Goal: Transaction & Acquisition: Purchase product/service

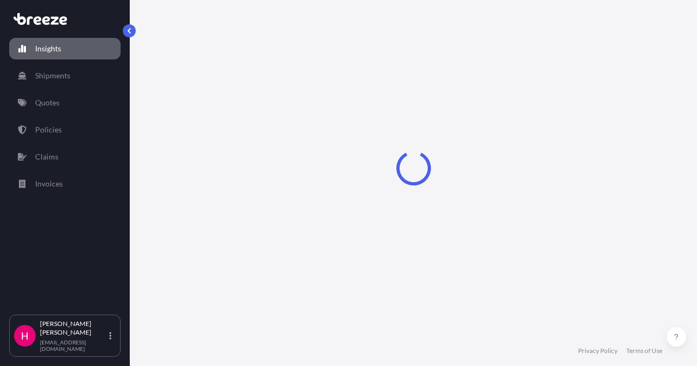
select select "2025"
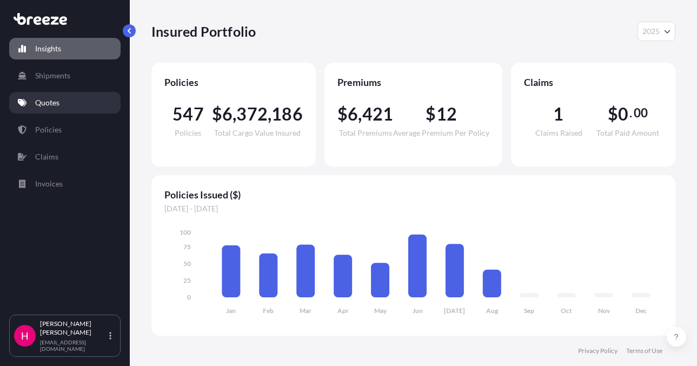
click at [36, 101] on p "Quotes" at bounding box center [47, 102] width 24 height 11
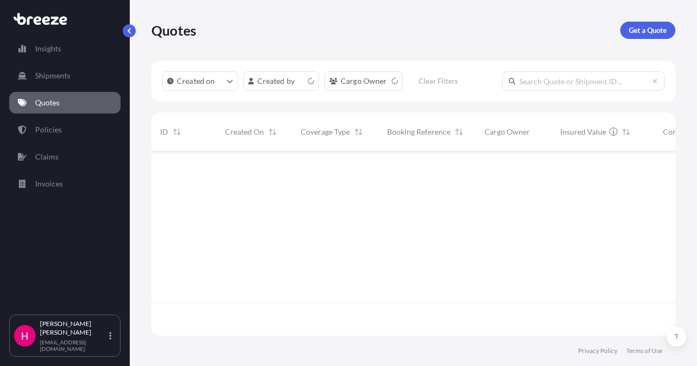
scroll to position [182, 516]
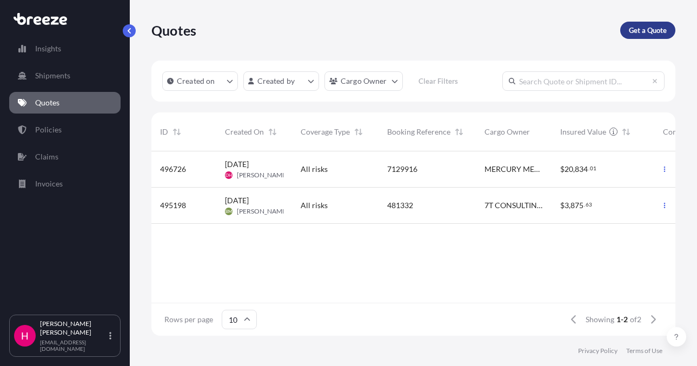
click at [631, 29] on p "Get a Quote" at bounding box center [648, 30] width 38 height 11
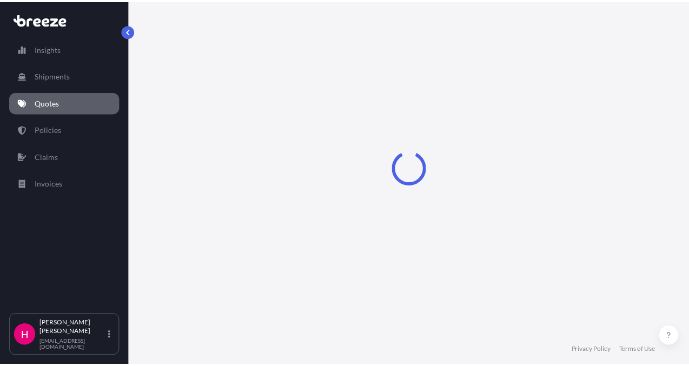
scroll to position [17, 0]
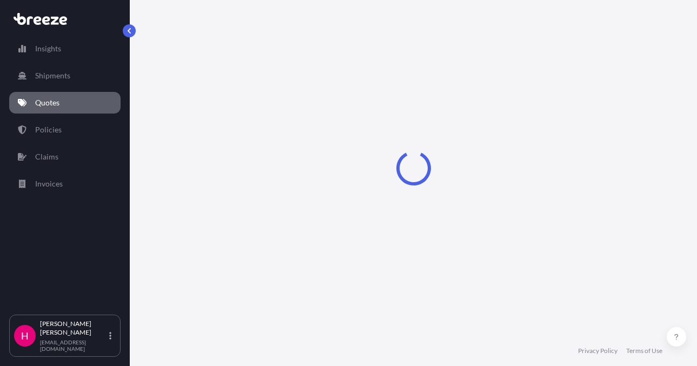
select select "Sea"
select select "1"
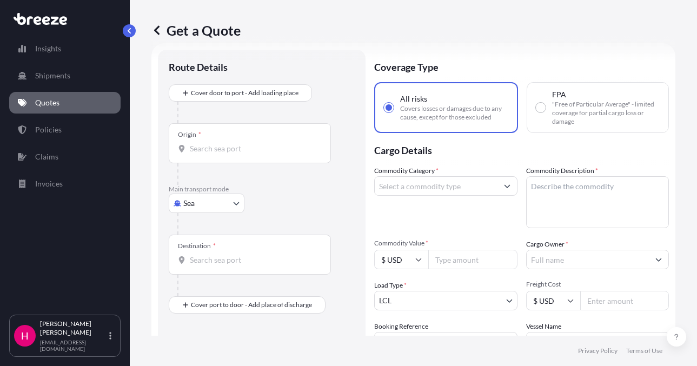
click at [210, 200] on body "Insights Shipments Quotes Policies Claims Invoices H [PERSON_NAME] [EMAIL_ADDRE…" at bounding box center [348, 183] width 697 height 366
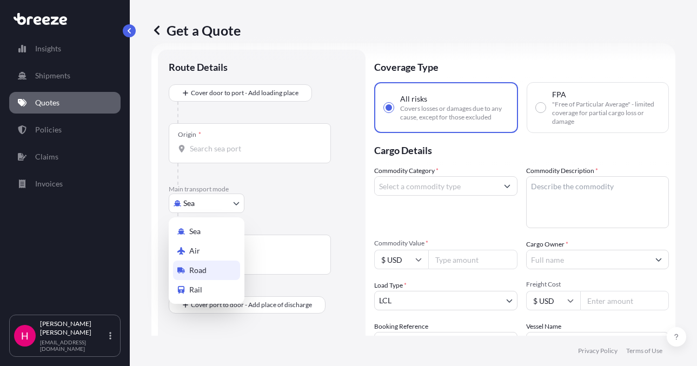
click at [210, 265] on div "Road" at bounding box center [206, 270] width 67 height 19
select select "Road"
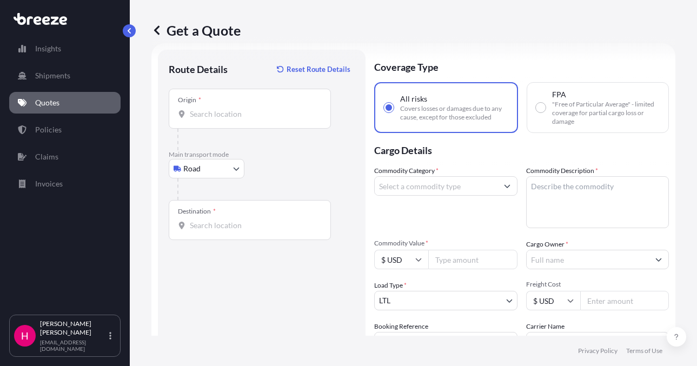
click at [156, 157] on form "Route Details Reset Route Details Place of loading Road Road Rail Origin * Main…" at bounding box center [413, 247] width 524 height 408
click at [221, 104] on div "Origin *" at bounding box center [250, 109] width 162 height 40
click at [221, 109] on input "Origin *" at bounding box center [254, 114] width 128 height 11
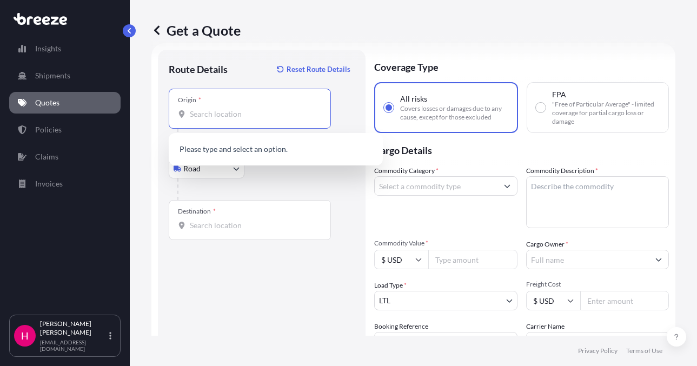
paste input "[STREET_ADDRESS]"
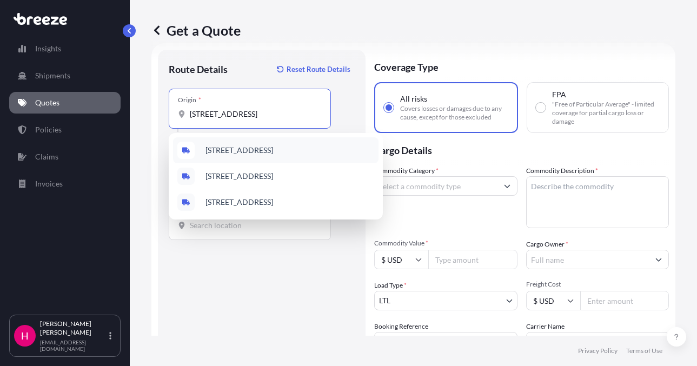
click at [261, 149] on span "[STREET_ADDRESS]" at bounding box center [239, 150] width 68 height 11
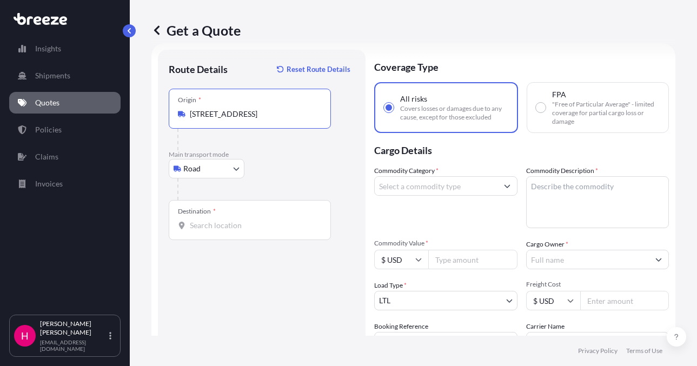
type input "[STREET_ADDRESS]"
click at [227, 306] on div "Route Details Reset Route Details Place of loading Road Road Rail Origin * [STR…" at bounding box center [262, 247] width 186 height 373
click at [209, 230] on input "Destination *" at bounding box center [254, 225] width 128 height 11
paste input "[STREET_ADDRESS]"
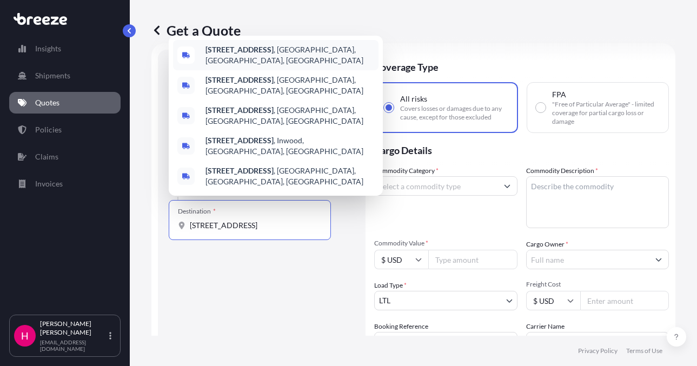
click at [305, 66] on span "[STREET_ADDRESS]" at bounding box center [289, 55] width 169 height 22
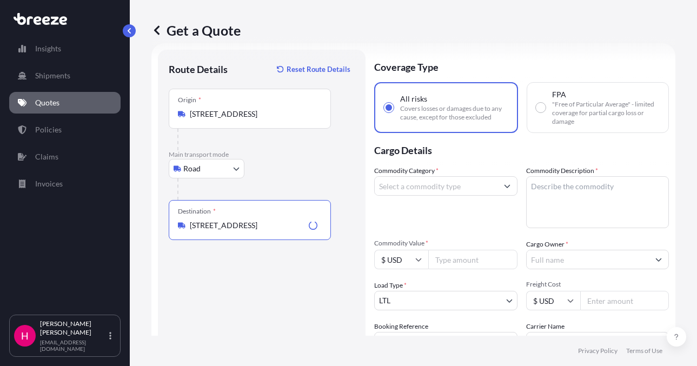
type input "[STREET_ADDRESS]"
click at [291, 304] on div "Route Details Reset Route Details Place of loading Road Road Rail Origin * [STR…" at bounding box center [262, 247] width 186 height 373
click at [409, 194] on input "Commodity Category *" at bounding box center [436, 185] width 123 height 19
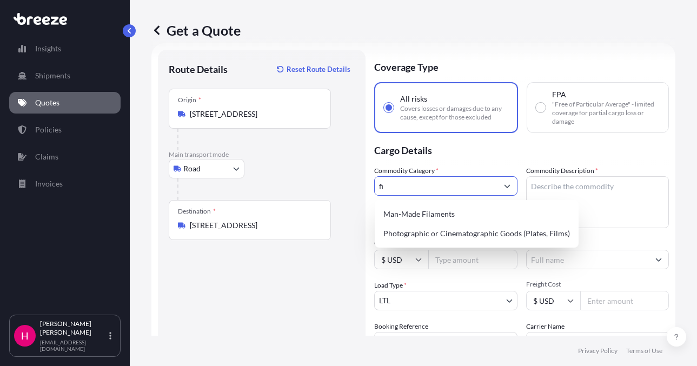
type input "f"
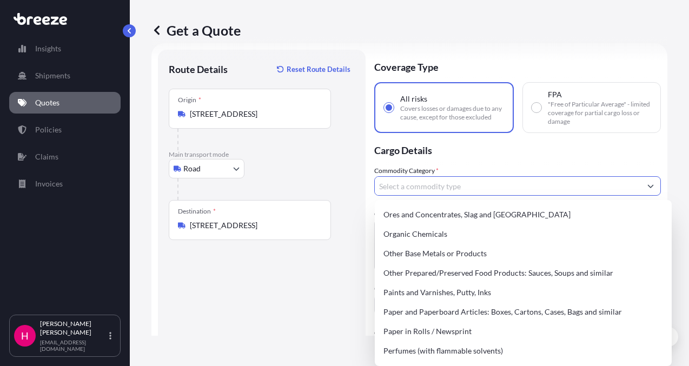
scroll to position [1912, 0]
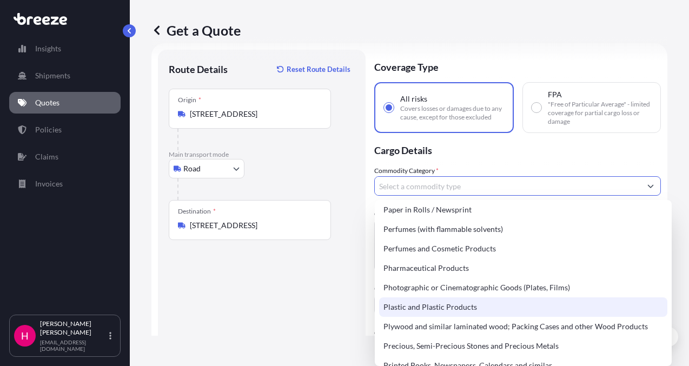
click at [451, 311] on div "Plastic and Plastic Products" at bounding box center [523, 306] width 288 height 19
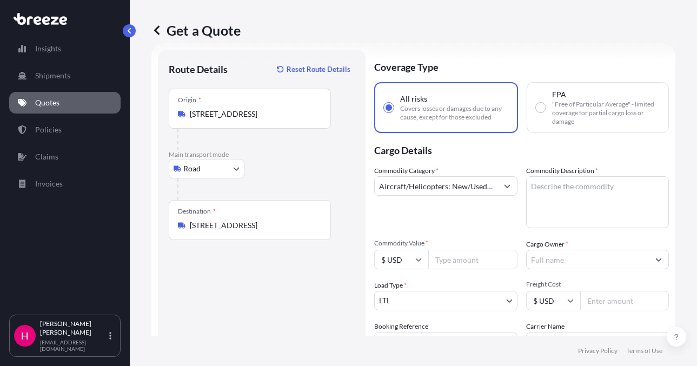
paste input "FILTERS"
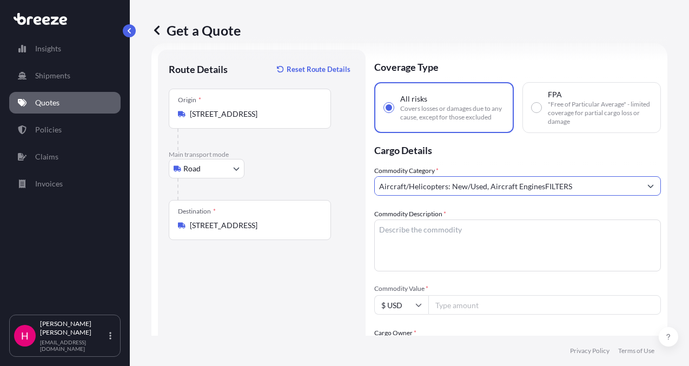
scroll to position [0, 82]
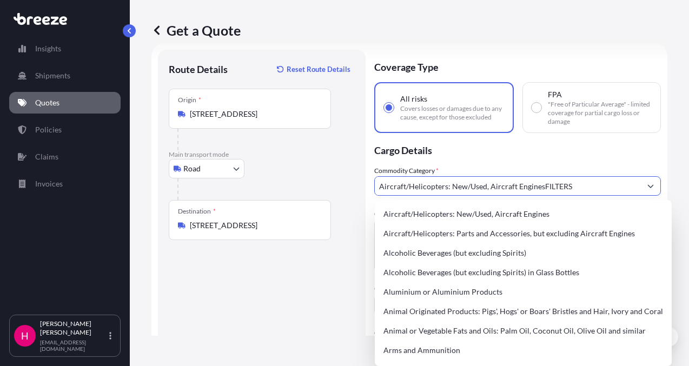
click at [465, 187] on div "Aircraft/Helicopters: New/Used, Aircraft EnginesFILTERS" at bounding box center [517, 185] width 287 height 19
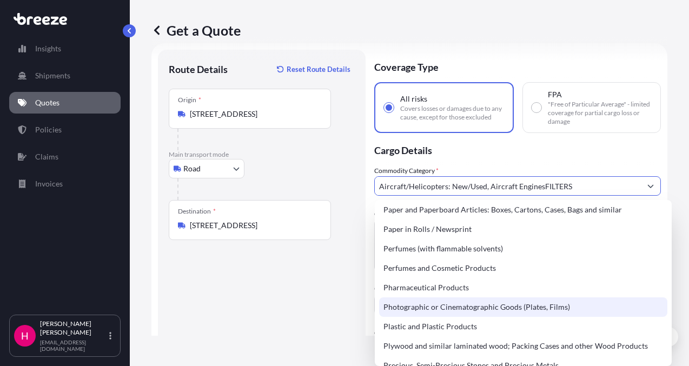
scroll to position [1946, 0]
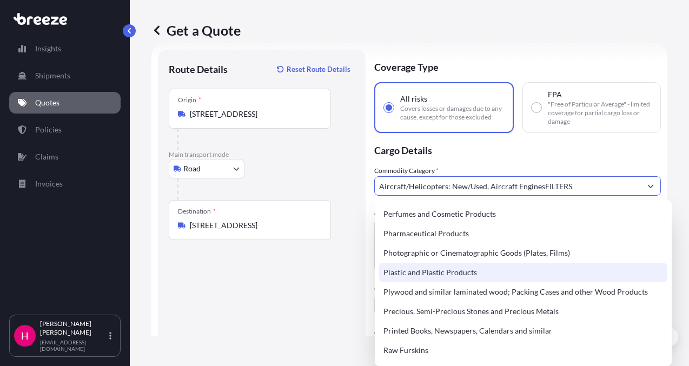
click at [431, 272] on div "Plastic and Plastic Products" at bounding box center [523, 272] width 288 height 19
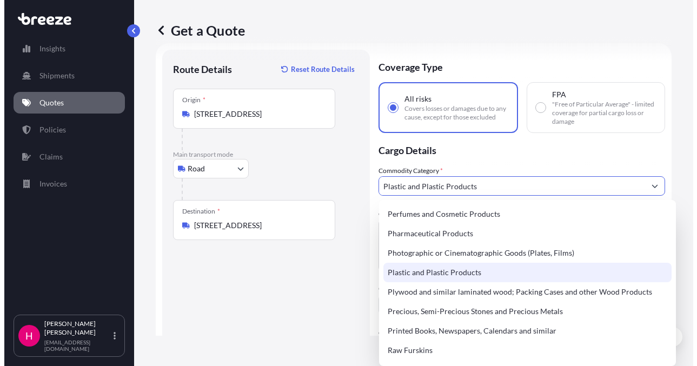
scroll to position [0, 0]
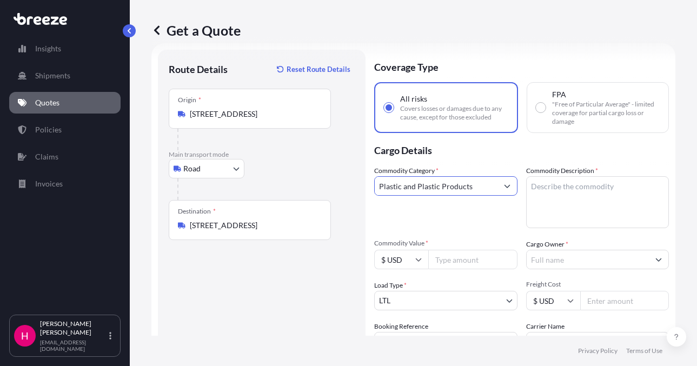
type input "Plastic and Plastic Products"
click at [583, 181] on textarea "Commodity Description *" at bounding box center [597, 202] width 143 height 52
paste textarea "FILTERS"
type textarea "FILTERS"
click at [488, 212] on div "Commodity Category * Plastic and Plastic Products" at bounding box center [445, 196] width 143 height 63
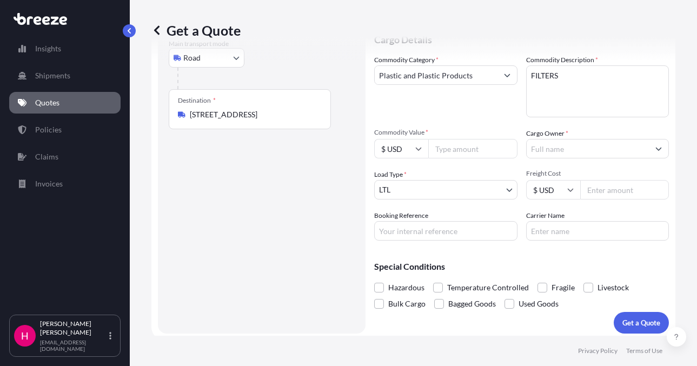
scroll to position [132, 0]
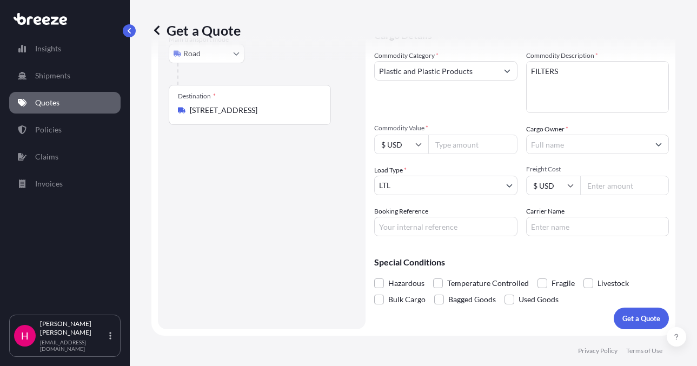
click at [545, 223] on input "Carrier Name" at bounding box center [597, 226] width 143 height 19
type input "XPO"
click at [270, 214] on div "Route Details Reset Route Details Place of loading Road Road Rail Origin * [STR…" at bounding box center [262, 131] width 186 height 373
click at [383, 229] on input "Booking Reference" at bounding box center [445, 226] width 143 height 19
paste input "483164"
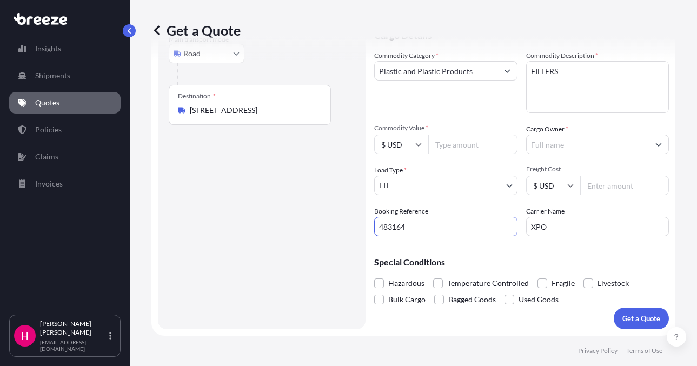
type input "483164"
click at [318, 230] on div "Route Details Reset Route Details Place of loading Road Road Rail Origin * [STR…" at bounding box center [262, 131] width 186 height 373
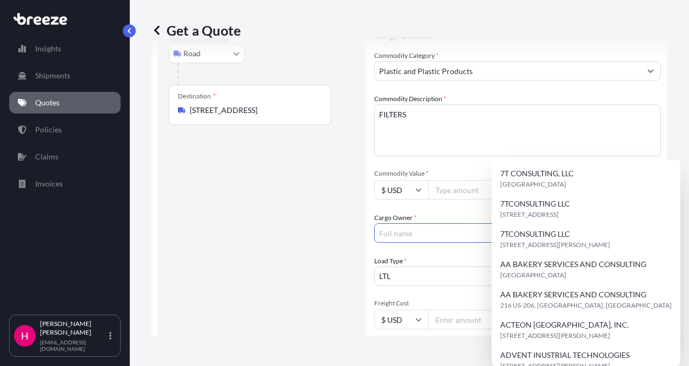
click at [557, 223] on input "Cargo Owner *" at bounding box center [508, 232] width 266 height 19
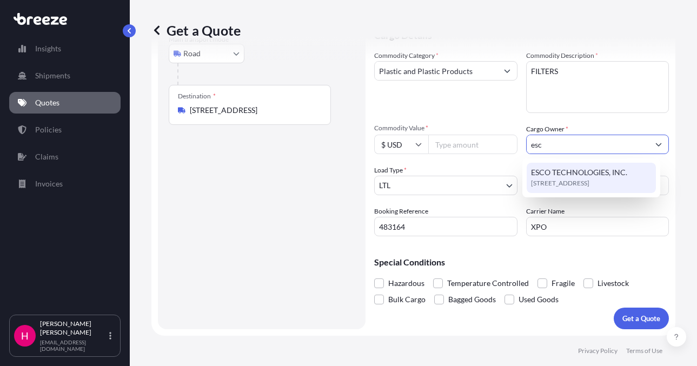
click at [584, 169] on span "ESCO TECHNOLOGIES, INC." at bounding box center [579, 172] width 96 height 11
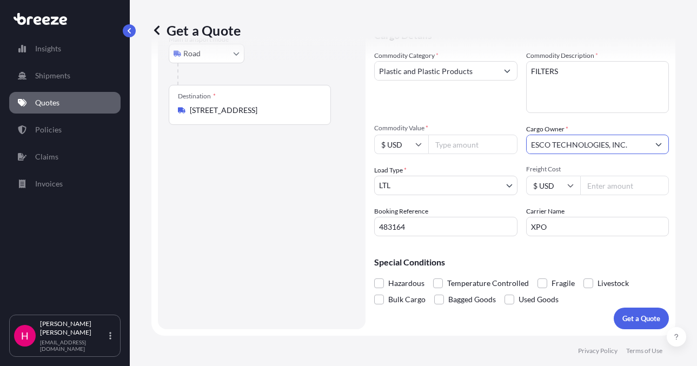
type input "ESCO TECHNOLOGIES, INC."
click at [323, 221] on div "Route Details Reset Route Details Place of loading Road Road Rail Origin * [STR…" at bounding box center [262, 131] width 186 height 373
click at [463, 143] on input "Commodity Value *" at bounding box center [472, 144] width 89 height 19
type input "11668.15"
click at [300, 208] on div "Route Details Reset Route Details Place of loading Road Road Rail Origin * [STR…" at bounding box center [262, 131] width 186 height 373
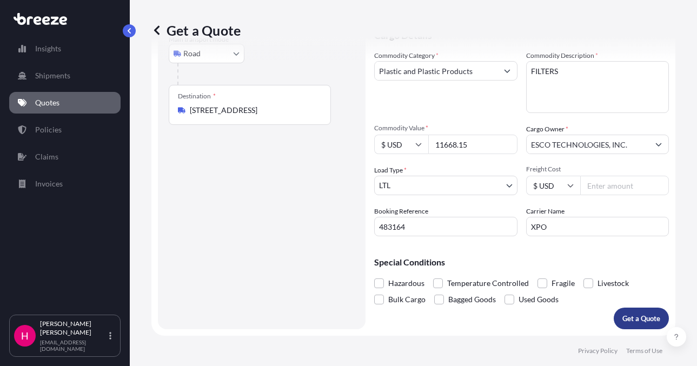
click at [653, 318] on button "Get a Quote" at bounding box center [641, 319] width 55 height 22
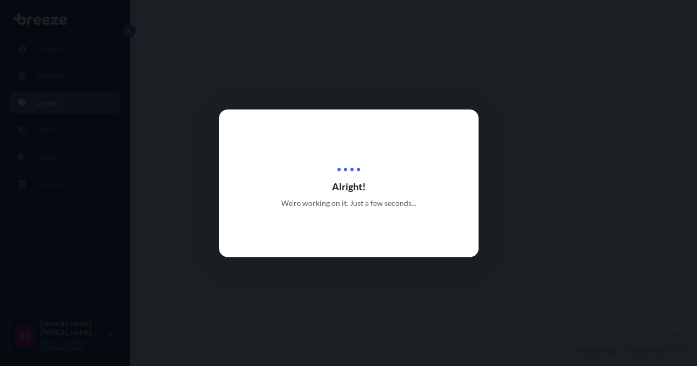
select select "Road"
select select "1"
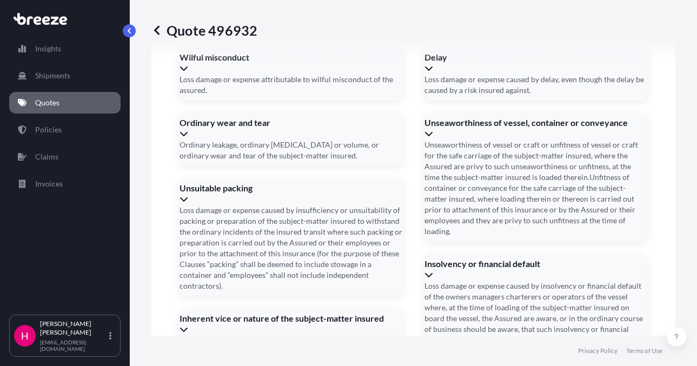
scroll to position [1542, 0]
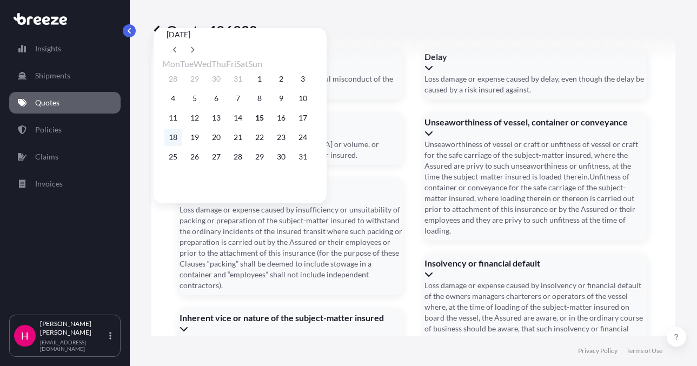
click at [176, 142] on button "18" at bounding box center [172, 137] width 17 height 17
type input "[DATE]"
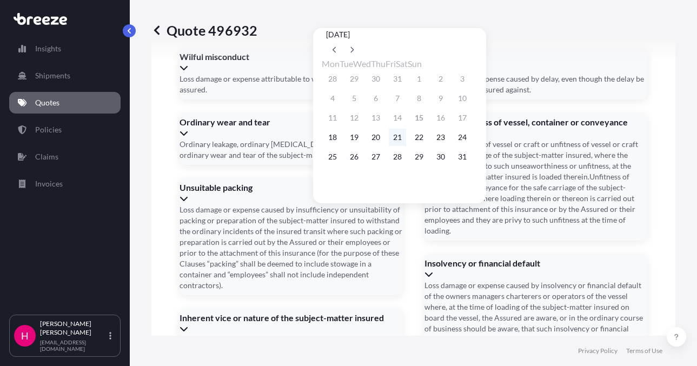
click at [406, 144] on button "21" at bounding box center [397, 137] width 17 height 17
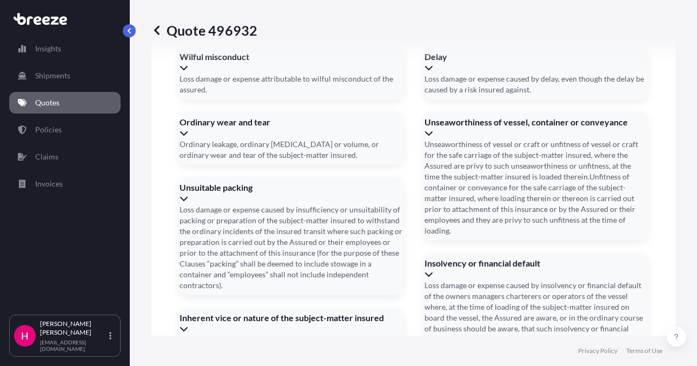
type input "[DATE]"
click at [360, 31] on div "Quote 496932" at bounding box center [413, 30] width 524 height 17
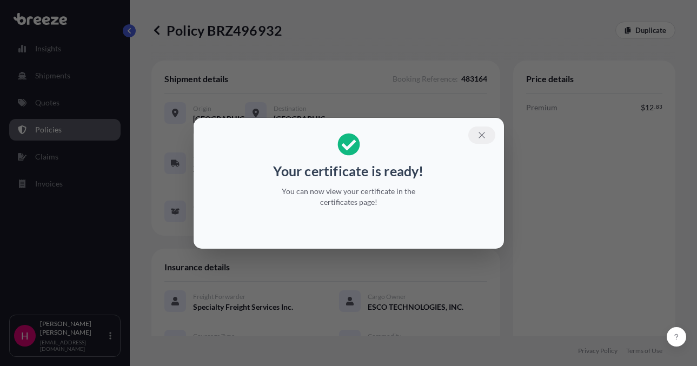
click at [480, 131] on icon "button" at bounding box center [482, 135] width 10 height 10
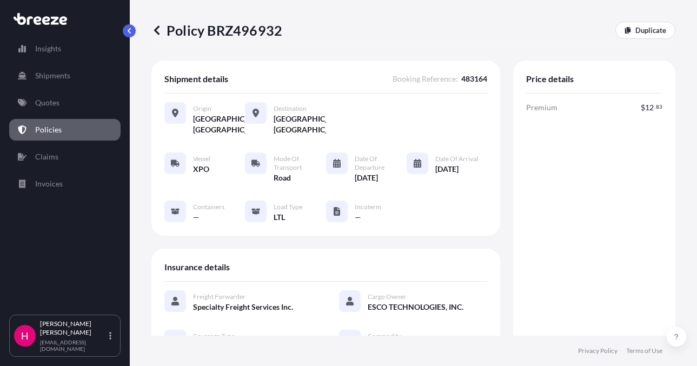
click at [257, 32] on p "Policy BRZ496932" at bounding box center [216, 30] width 131 height 17
copy p "BRZ496932"
click at [257, 32] on p "Policy BRZ496932" at bounding box center [216, 30] width 131 height 17
